Goal: Transaction & Acquisition: Purchase product/service

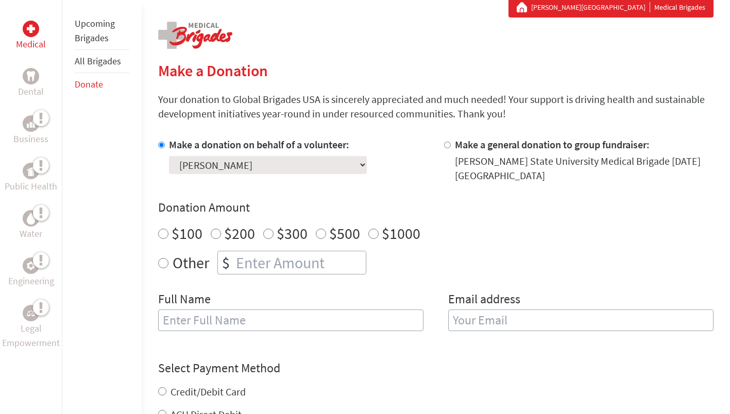
scroll to position [196, 0]
radio input "true"
click at [266, 264] on input "number" at bounding box center [300, 262] width 132 height 23
type input "250"
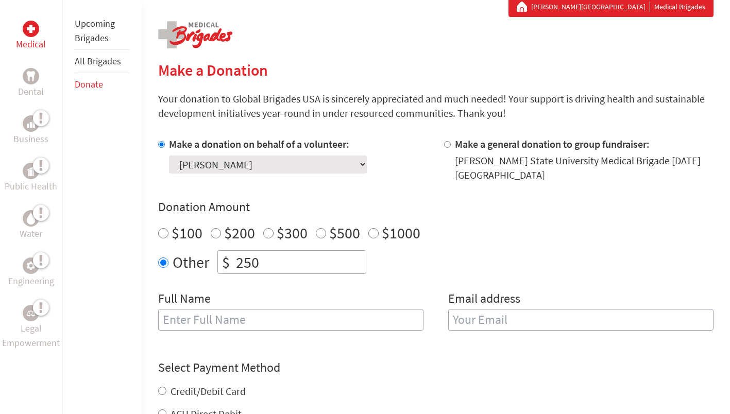
click at [276, 329] on input "text" at bounding box center [290, 320] width 265 height 22
type input "[PERSON_NAME]"
click at [478, 318] on input "email" at bounding box center [580, 320] width 265 height 22
type input "[EMAIL_ADDRESS][DOMAIN_NAME]"
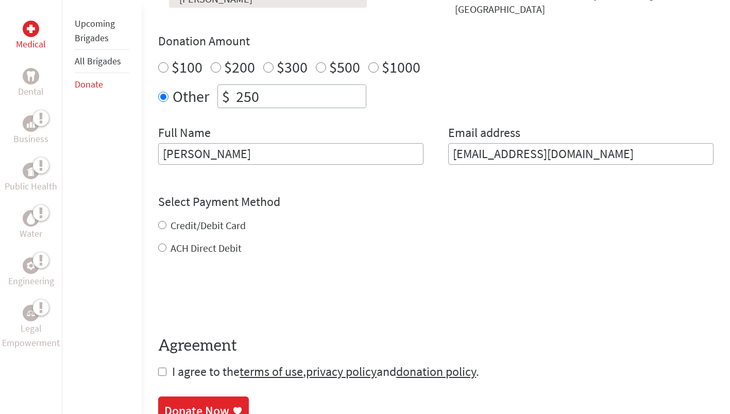
scroll to position [362, 0]
click at [198, 226] on div "Credit/Debit Card ACH Direct Debit" at bounding box center [435, 236] width 555 height 37
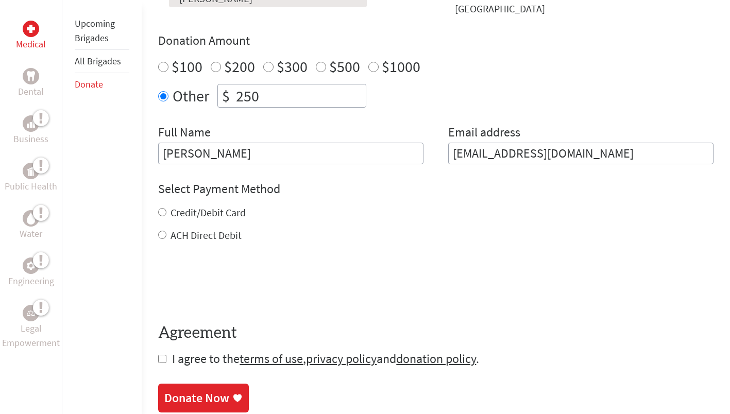
click at [169, 212] on div "Credit/Debit Card" at bounding box center [435, 213] width 555 height 14
click at [164, 211] on input "Credit/Debit Card" at bounding box center [162, 212] width 8 height 8
radio input "true"
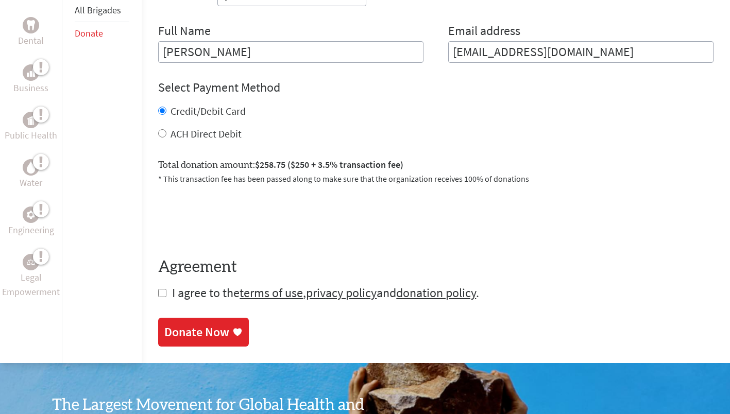
scroll to position [465, 0]
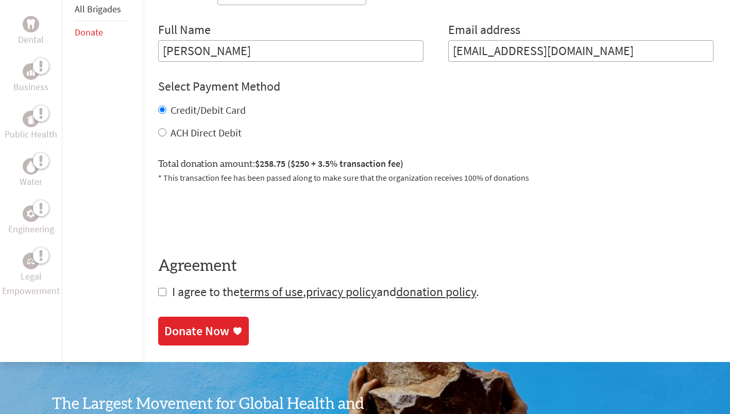
click at [176, 294] on span "I agree to the terms of use , privacy policy and donation policy ." at bounding box center [325, 292] width 307 height 16
click at [162, 295] on input "checkbox" at bounding box center [162, 292] width 8 height 8
checkbox input "true"
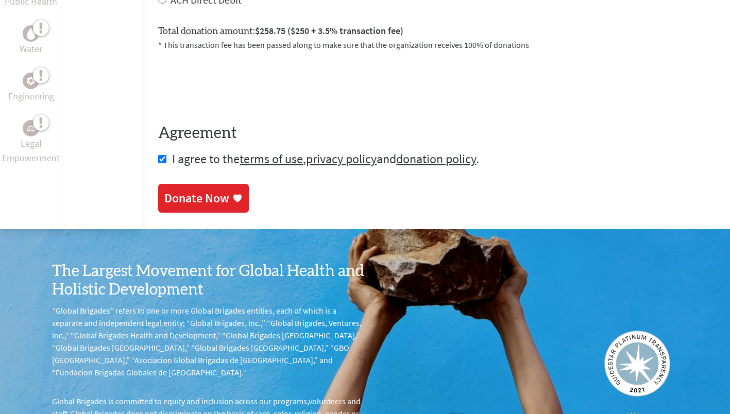
scroll to position [601, 0]
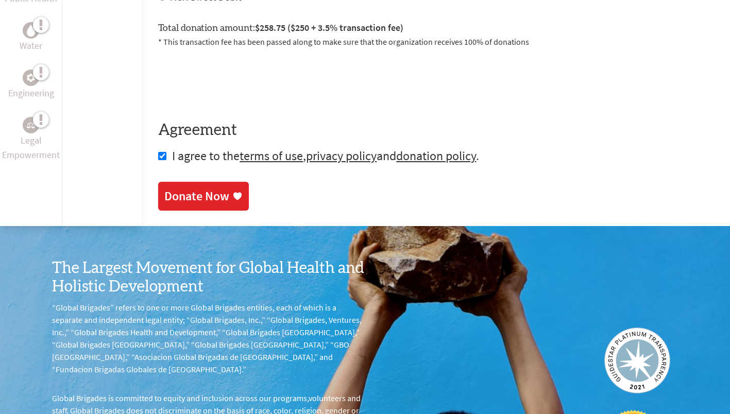
click at [219, 200] on div "Donate Now" at bounding box center [196, 196] width 65 height 16
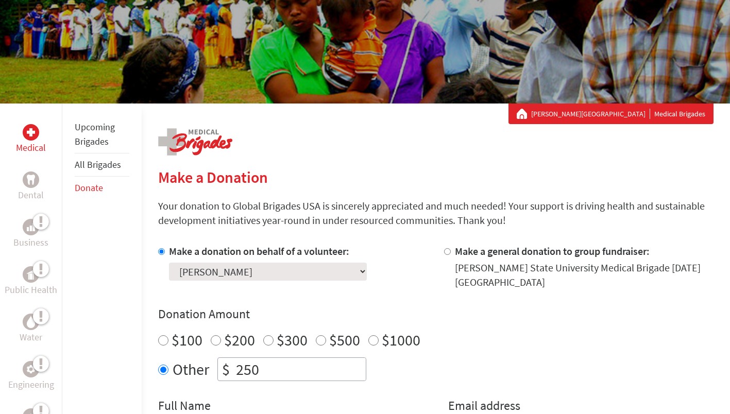
scroll to position [100, 0]
